Goal: Navigation & Orientation: Find specific page/section

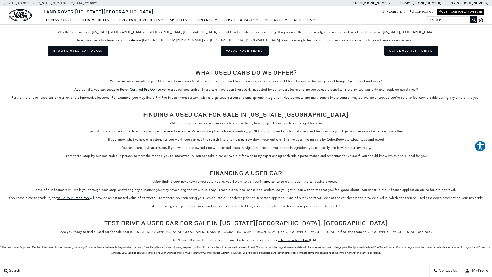
scroll to position [1150, 0]
